Goal: Find specific page/section: Find specific page/section

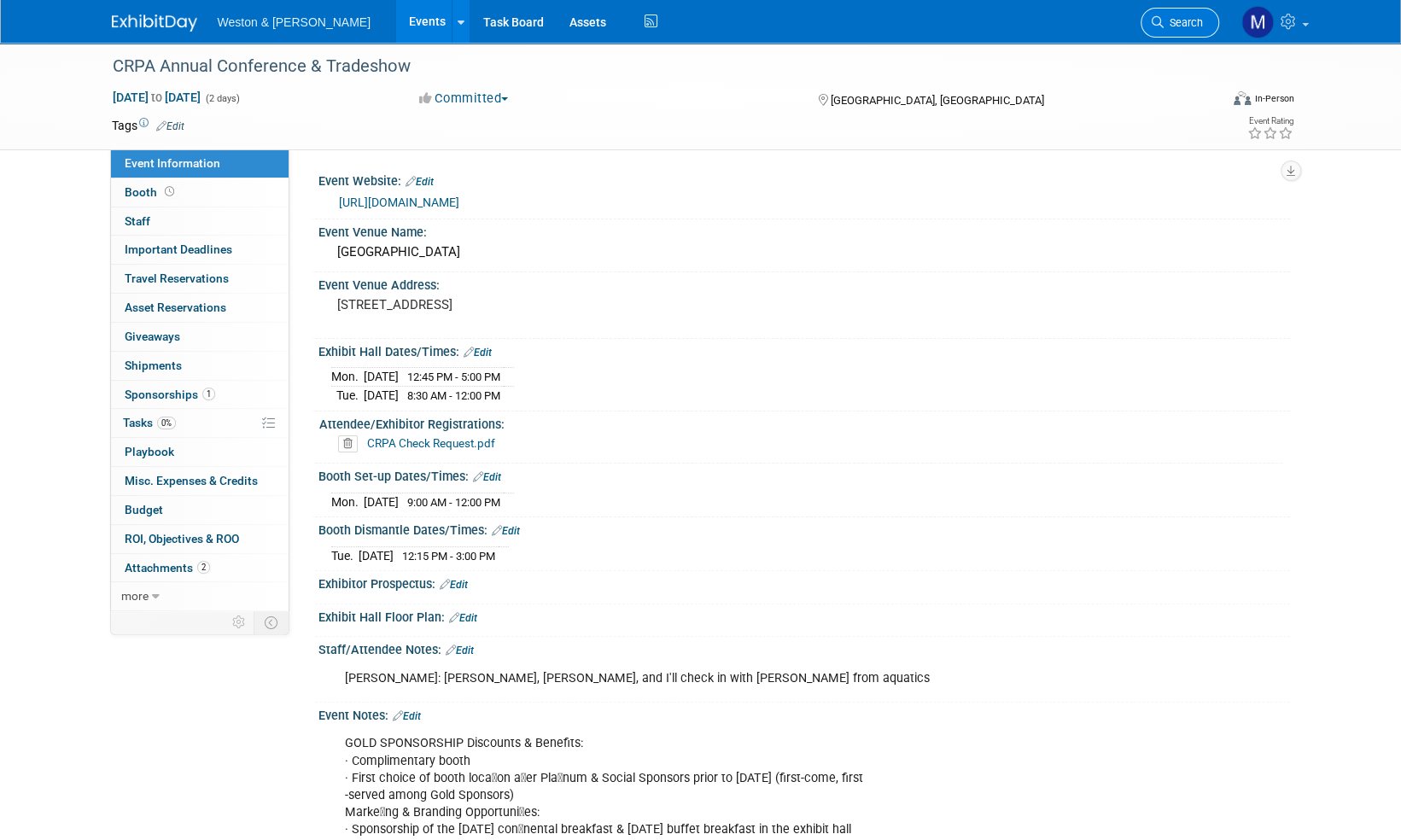
click at [1181, 19] on span "Search" at bounding box center [1183, 22] width 39 height 13
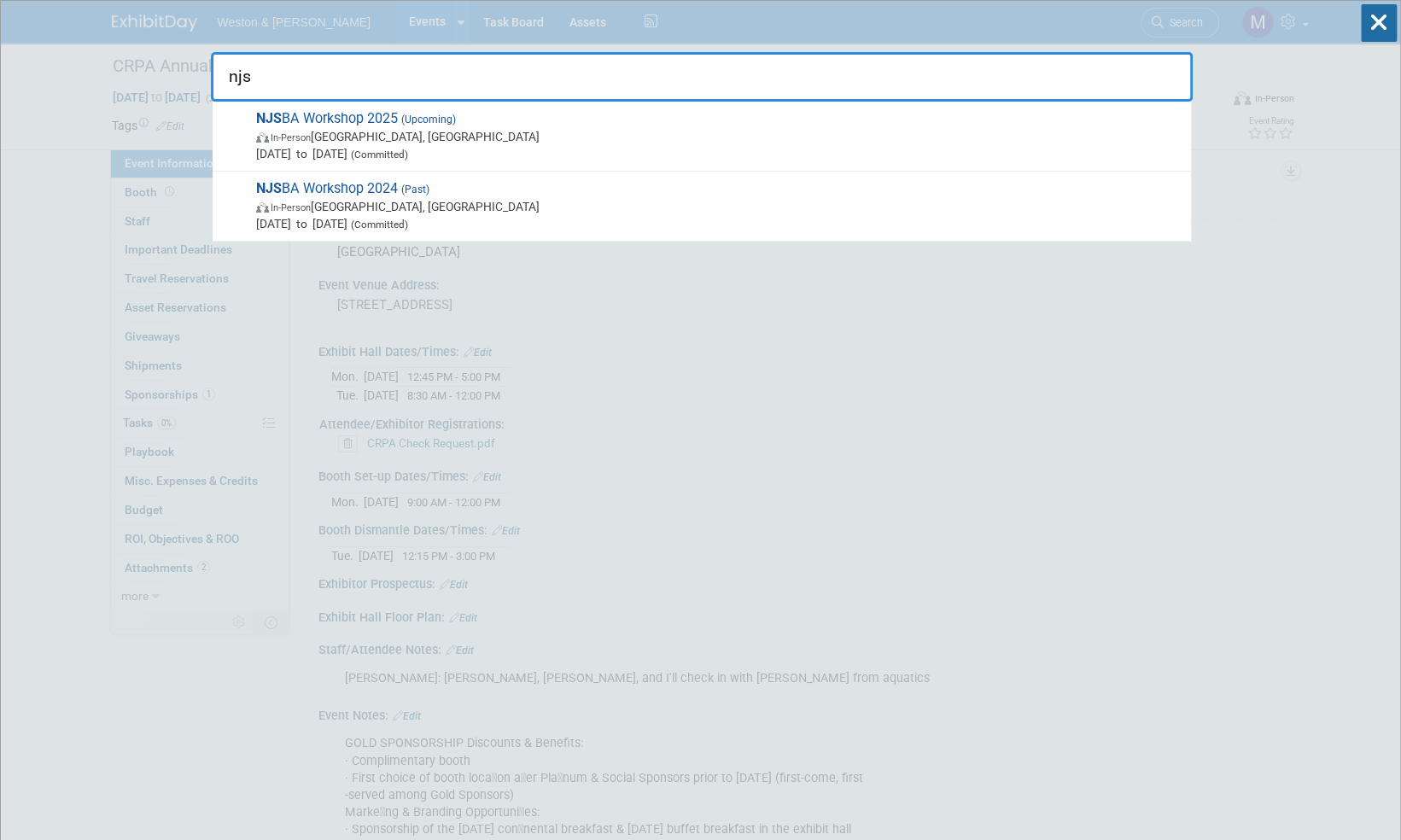
type input "njs"
click at [366, 116] on span "NJS BA Workshop 2025 (Upcoming) In-Person [GEOGRAPHIC_DATA], [GEOGRAPHIC_DATA] …" at bounding box center [716, 136] width 931 height 52
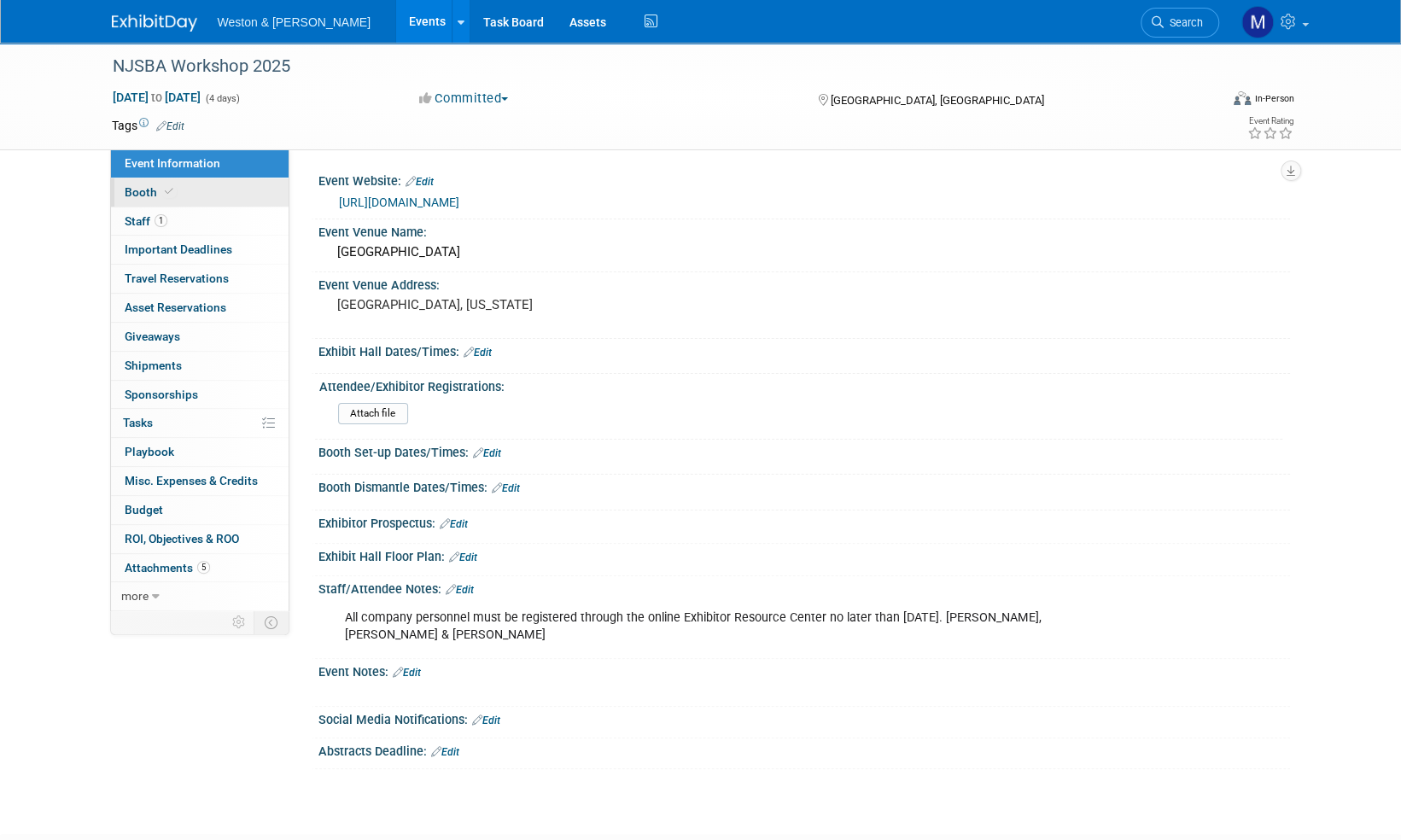
click at [144, 189] on span "Booth" at bounding box center [150, 192] width 52 height 14
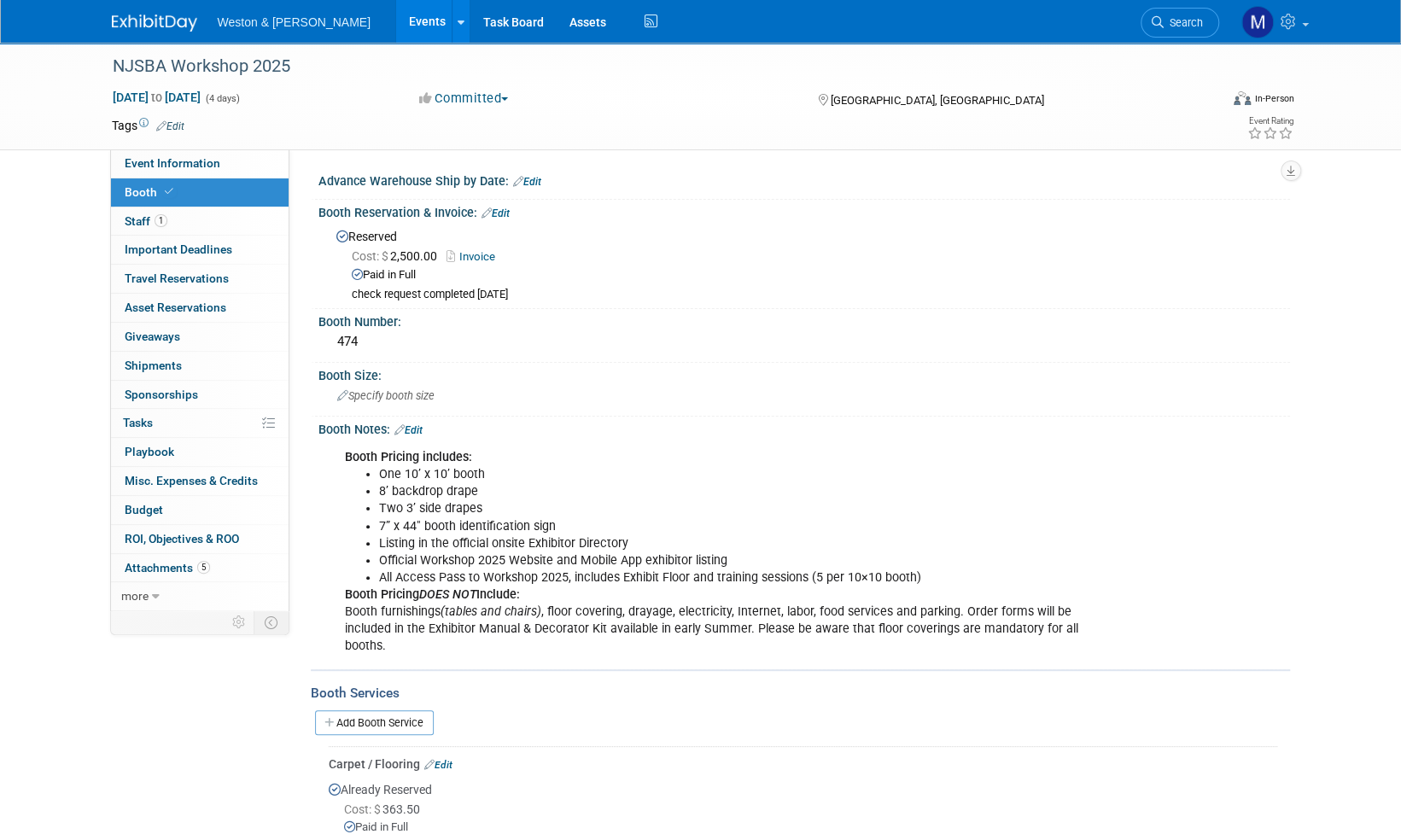
click at [132, 23] on img at bounding box center [154, 23] width 85 height 17
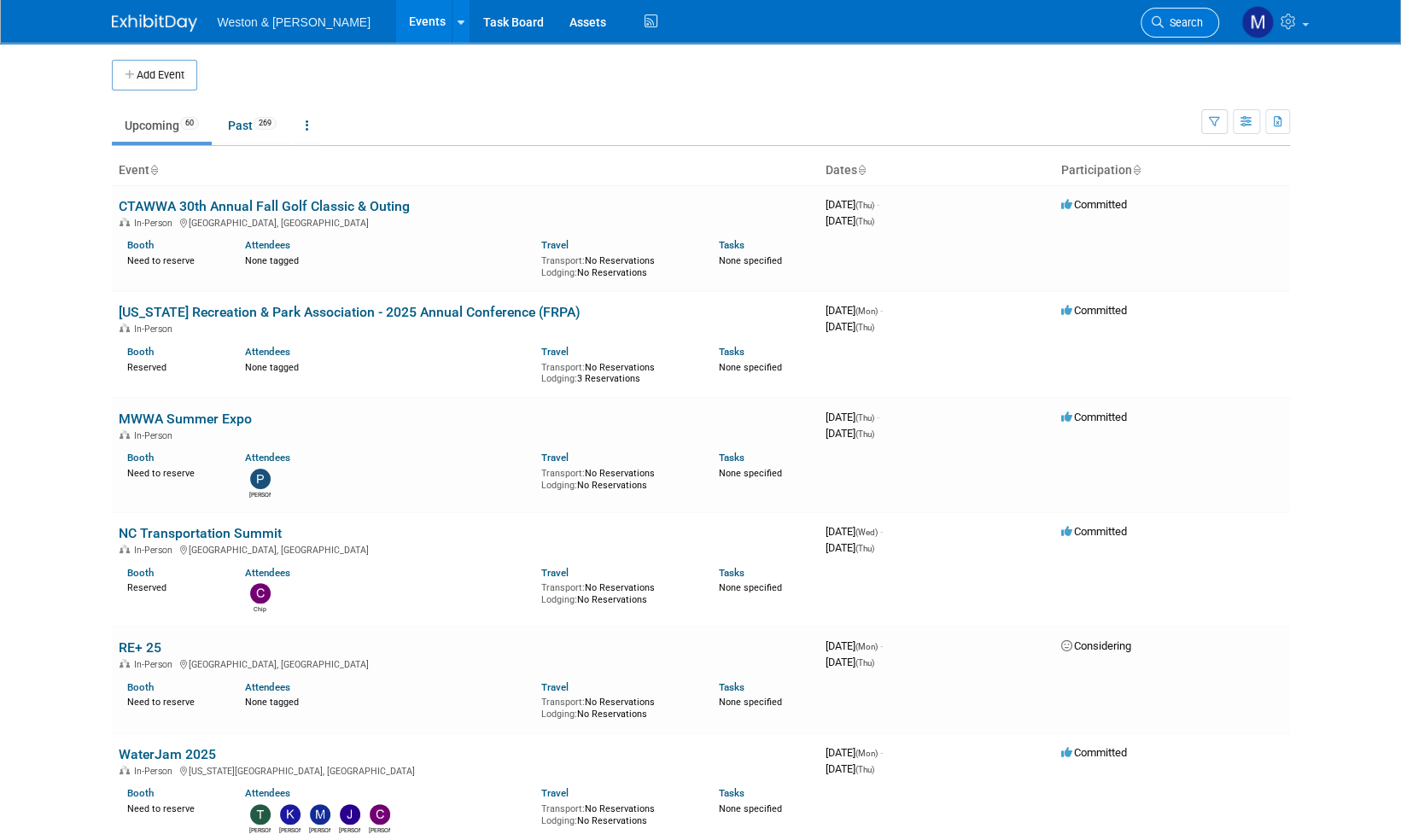
click at [1204, 18] on link "Search" at bounding box center [1179, 22] width 79 height 30
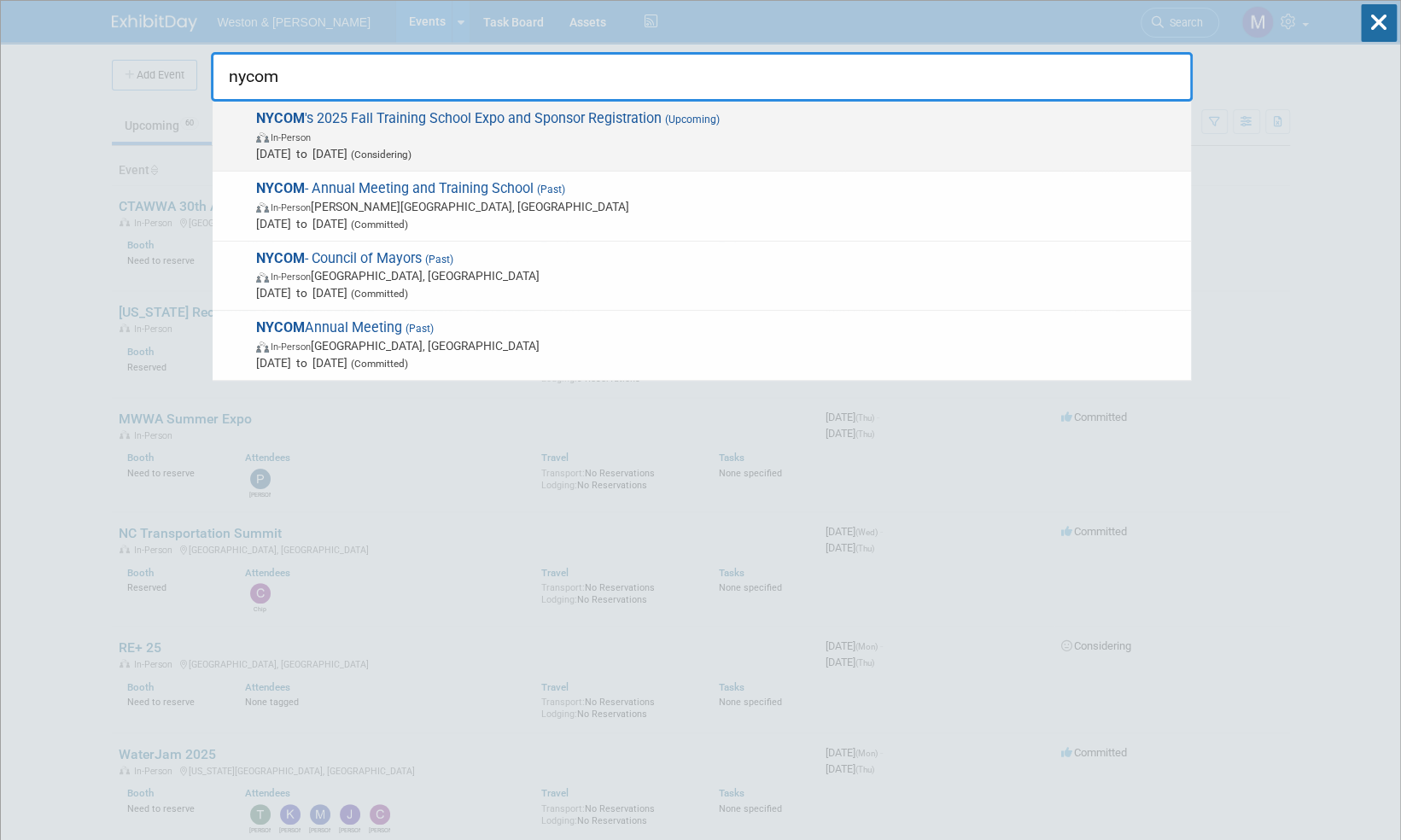
type input "nycom"
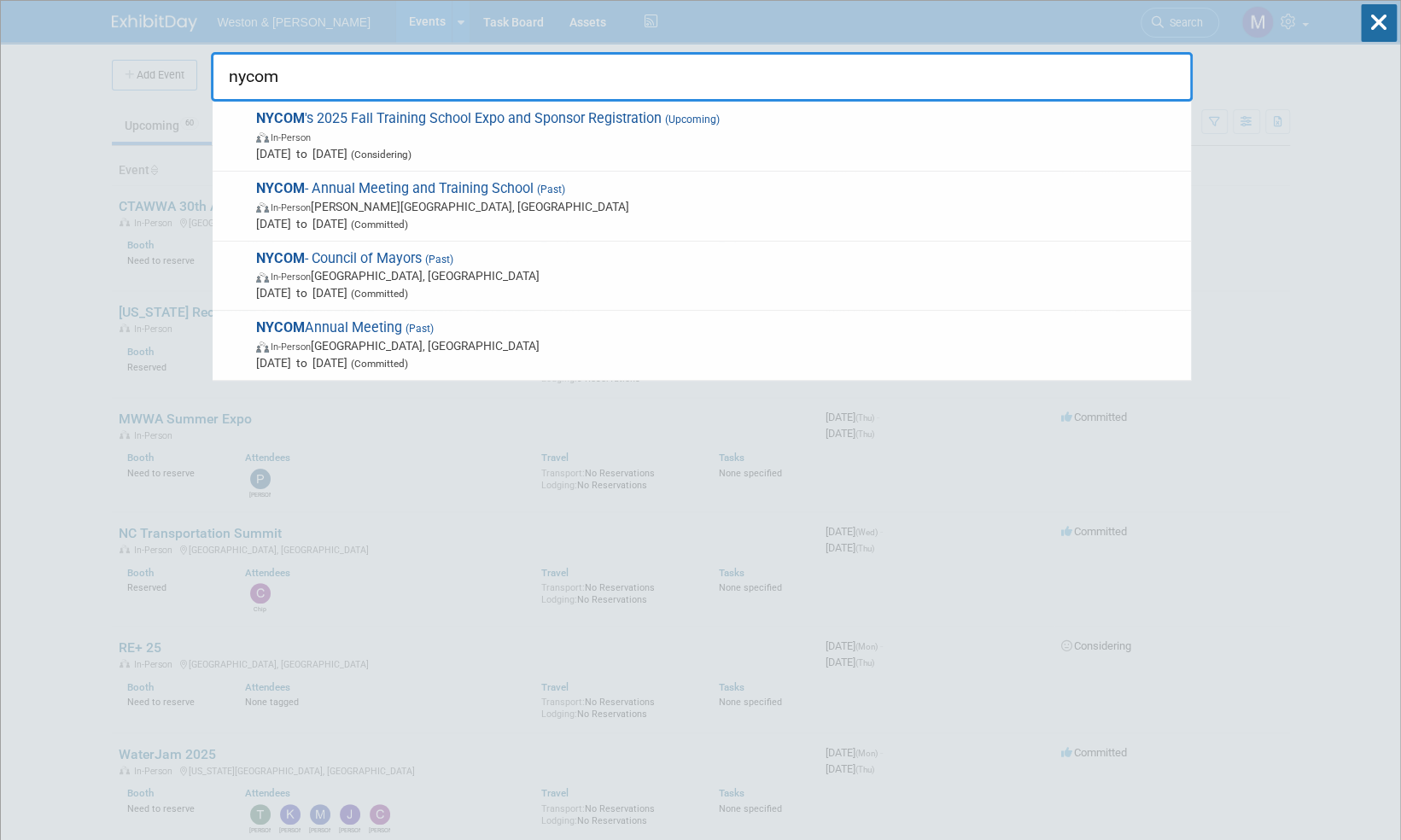
drag, startPoint x: 402, startPoint y: 118, endPoint x: 410, endPoint y: 116, distance: 8.2
click at [405, 118] on span "NYCOM 's 2025 Fall Training School Expo and Sponsor Registration (Upcoming) In-…" at bounding box center [716, 136] width 931 height 52
